Goal: Information Seeking & Learning: Find specific fact

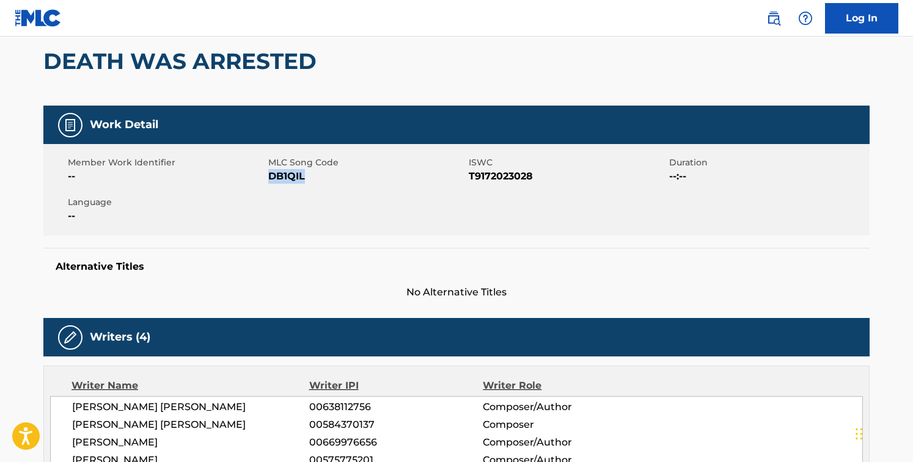
click at [390, 202] on div "Member Work Identifier -- MLC Song Code DB1QIL ISWC T9172023028 Duration --:-- …" at bounding box center [456, 190] width 826 height 92
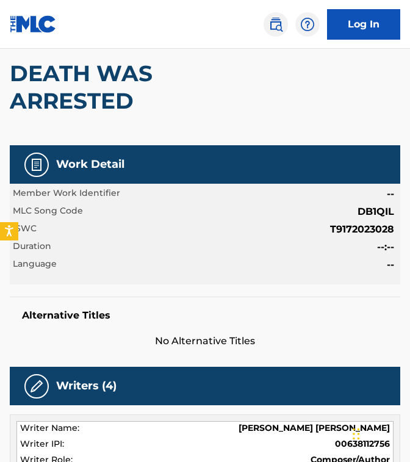
click at [31, 63] on h2 "DEATH WAS ARRESTED" at bounding box center [127, 87] width 235 height 55
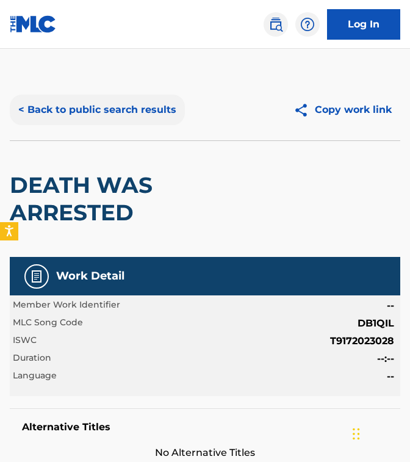
click at [65, 102] on button "< Back to public search results" at bounding box center [97, 110] width 175 height 31
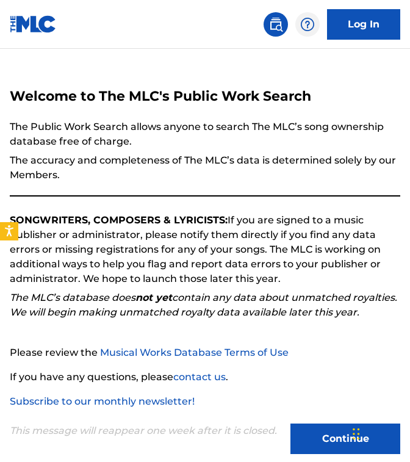
scroll to position [207, 0]
click at [168, 117] on div "Welcome to The MLC's Public Work Search The Public Work Search allows anyone to…" at bounding box center [205, 271] width 391 height 367
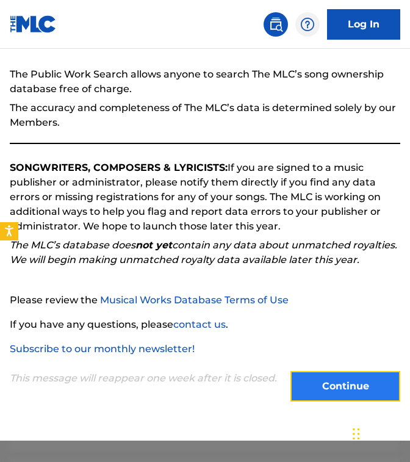
click at [326, 387] on button "Continue" at bounding box center [346, 386] width 110 height 31
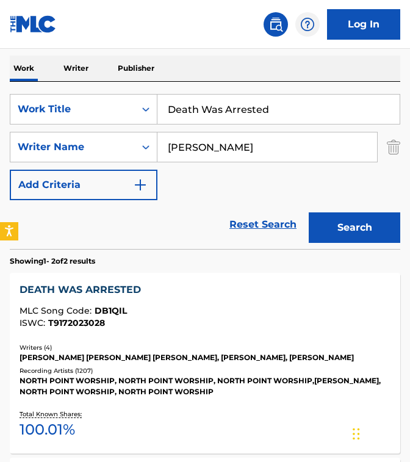
drag, startPoint x: 287, startPoint y: 104, endPoint x: -78, endPoint y: 101, distance: 365.3
click at [0, 101] on html "Accessibility Screen-Reader Guide, Feedback, and Issue Reporting | New window 0…" at bounding box center [205, 24] width 410 height 462
paste input "[PERSON_NAME]"
type input "[PERSON_NAME]"
drag, startPoint x: 265, startPoint y: 142, endPoint x: 37, endPoint y: 149, distance: 228.0
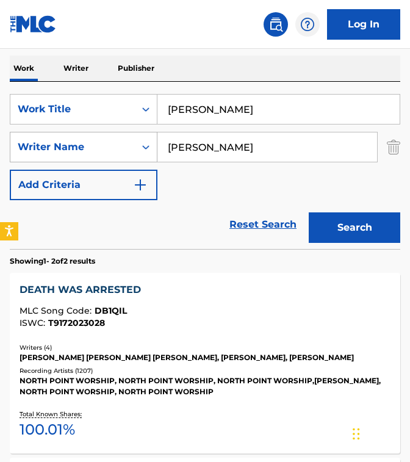
click at [37, 149] on div "SearchWithCriteriaf224a8d1-585e-42ca-9a61-974bafe265c4 Writer Name [PERSON_NAME]" at bounding box center [205, 147] width 391 height 31
click at [309, 213] on button "Search" at bounding box center [355, 228] width 92 height 31
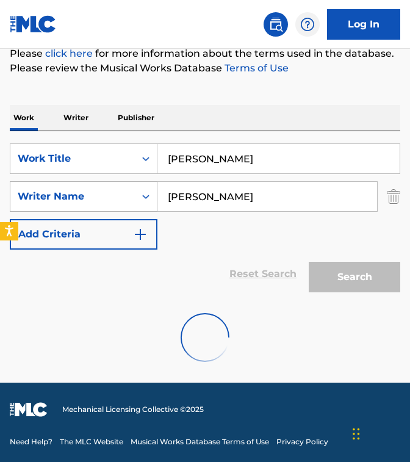
scroll to position [158, 0]
click at [183, 228] on div "SearchWithCriteriacd003c52-71ff-4130-b737-9b6f11f31932 Work Title [PERSON_NAME]…" at bounding box center [205, 197] width 391 height 106
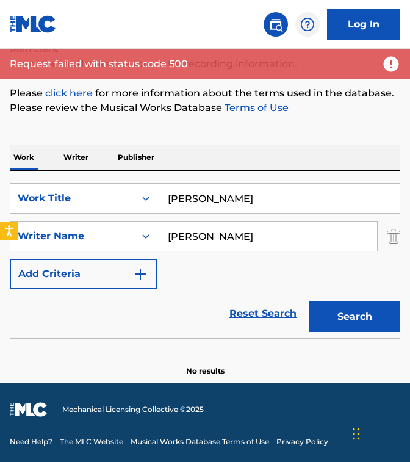
click at [243, 242] on input "[PERSON_NAME]" at bounding box center [268, 236] width 220 height 29
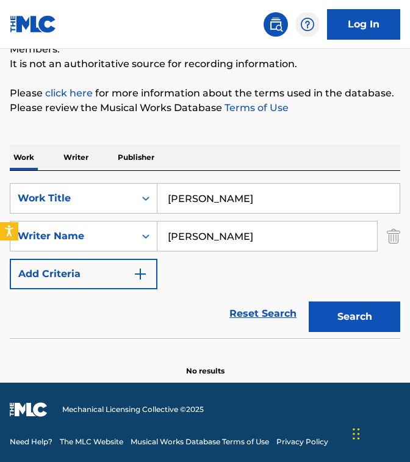
type input "[PERSON_NAME]"
click at [309, 302] on button "Search" at bounding box center [355, 317] width 92 height 31
